Goal: Task Accomplishment & Management: Manage account settings

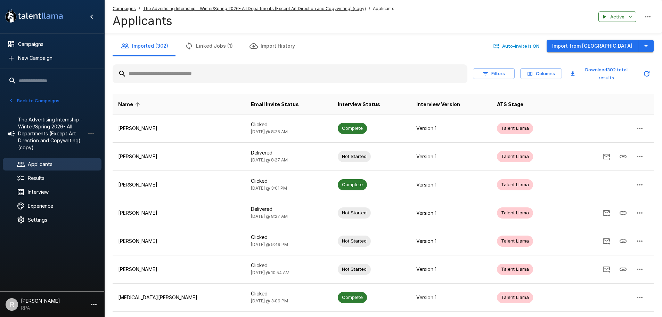
click at [186, 69] on input "text" at bounding box center [290, 73] width 355 height 13
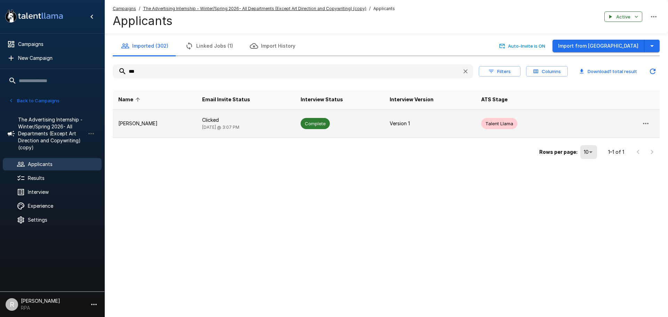
type input "***"
click at [293, 123] on td "Clicked [DATE] @ 3:07 PM" at bounding box center [245, 124] width 98 height 28
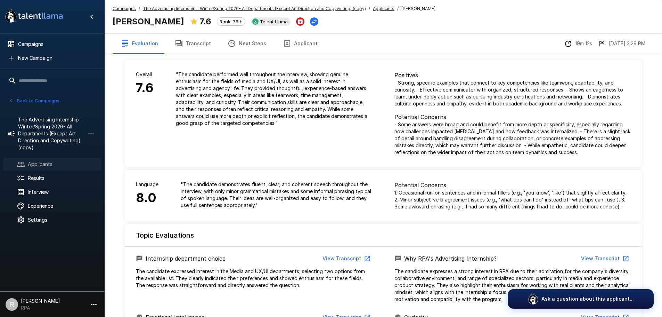
click at [43, 162] on span "Applicants" at bounding box center [62, 164] width 68 height 7
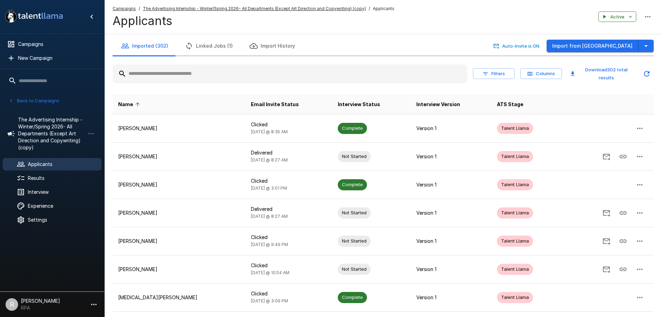
click at [197, 82] on div at bounding box center [290, 73] width 355 height 19
click at [201, 77] on input "text" at bounding box center [290, 73] width 355 height 13
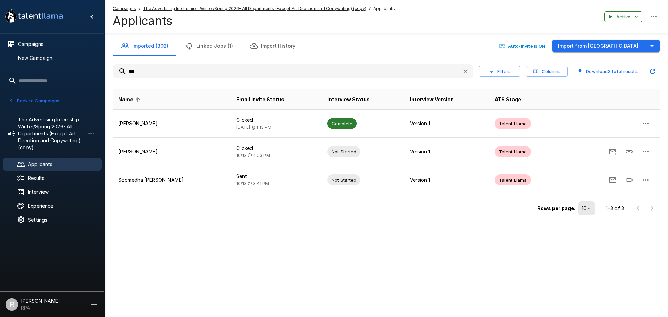
type input "***"
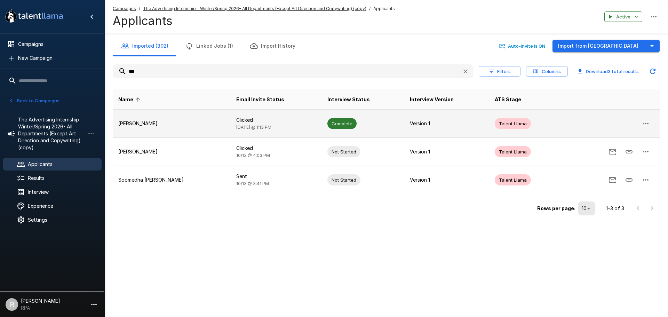
click at [173, 115] on td "[PERSON_NAME]" at bounding box center [172, 124] width 118 height 28
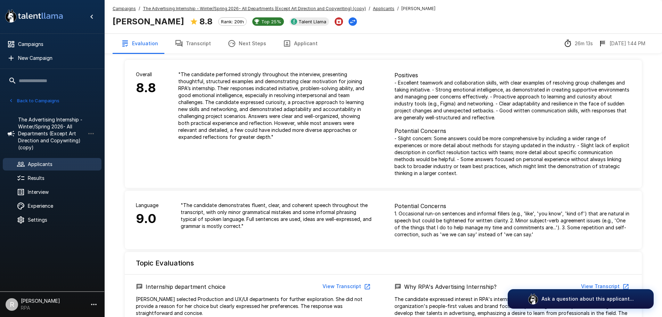
click at [47, 158] on div "Applicants" at bounding box center [52, 164] width 99 height 13
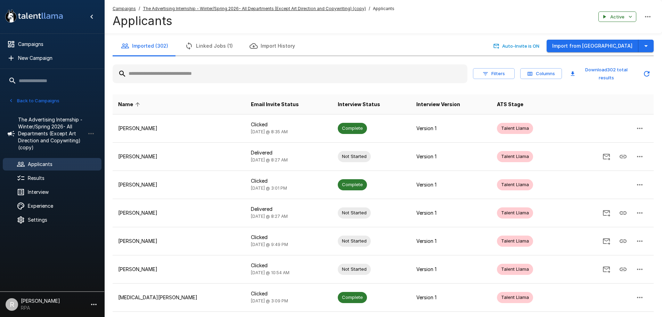
click at [178, 74] on input "text" at bounding box center [290, 73] width 355 height 13
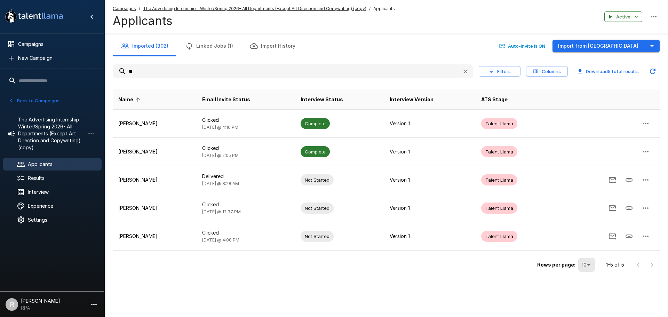
type input "*"
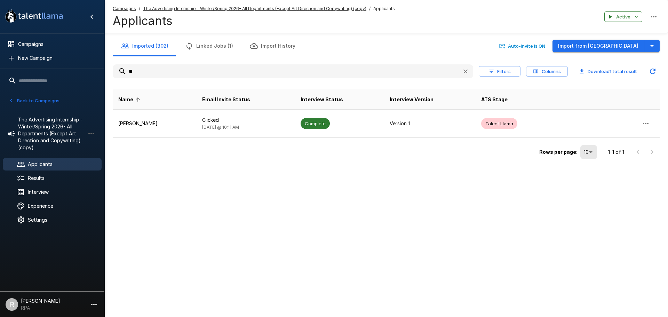
type input "*"
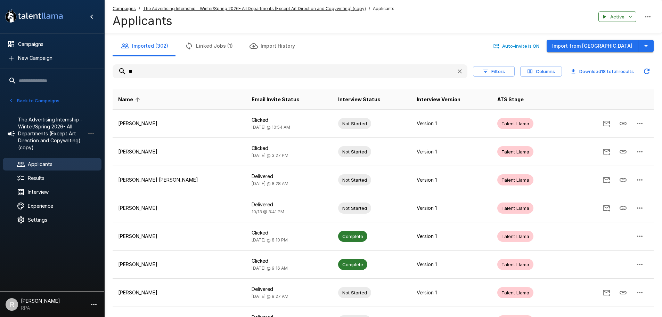
type input "*"
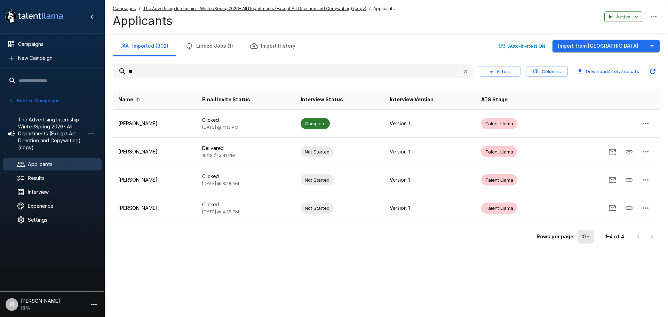
type input "*"
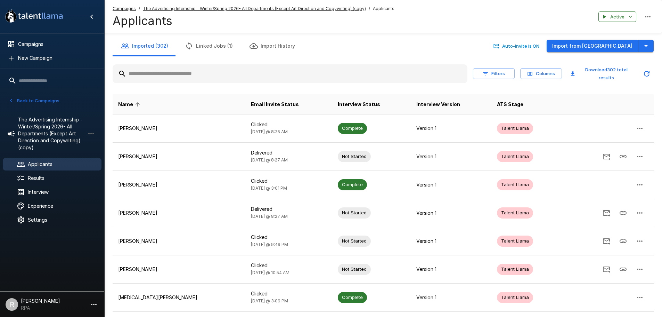
click at [265, 83] on div at bounding box center [290, 73] width 355 height 19
click at [259, 67] on div at bounding box center [290, 73] width 355 height 19
click at [259, 69] on input "text" at bounding box center [290, 73] width 355 height 13
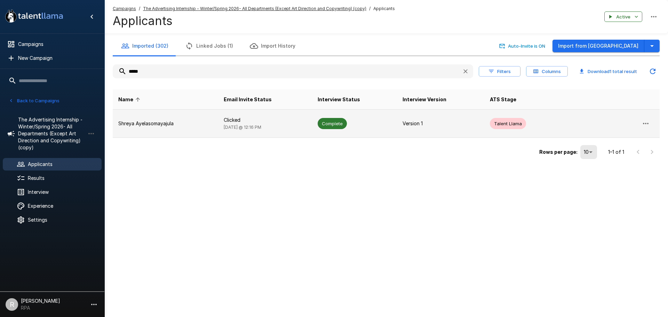
type input "*****"
click at [327, 111] on td "Complete" at bounding box center [354, 124] width 85 height 28
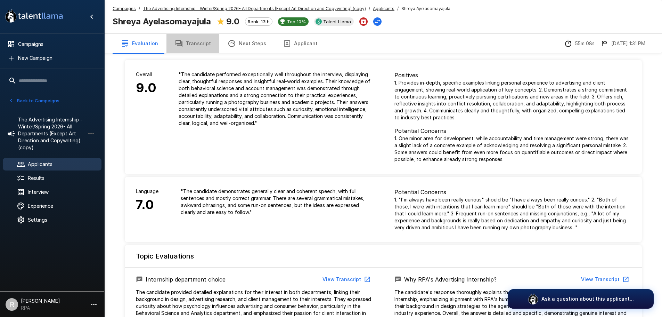
click at [205, 38] on button "Transcript" at bounding box center [193, 43] width 53 height 19
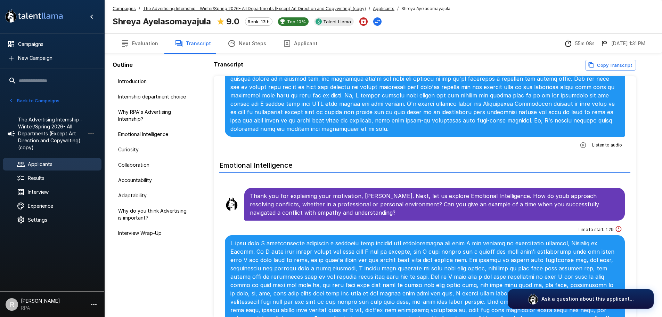
scroll to position [452, 0]
